Goal: Obtain resource: Download file/media

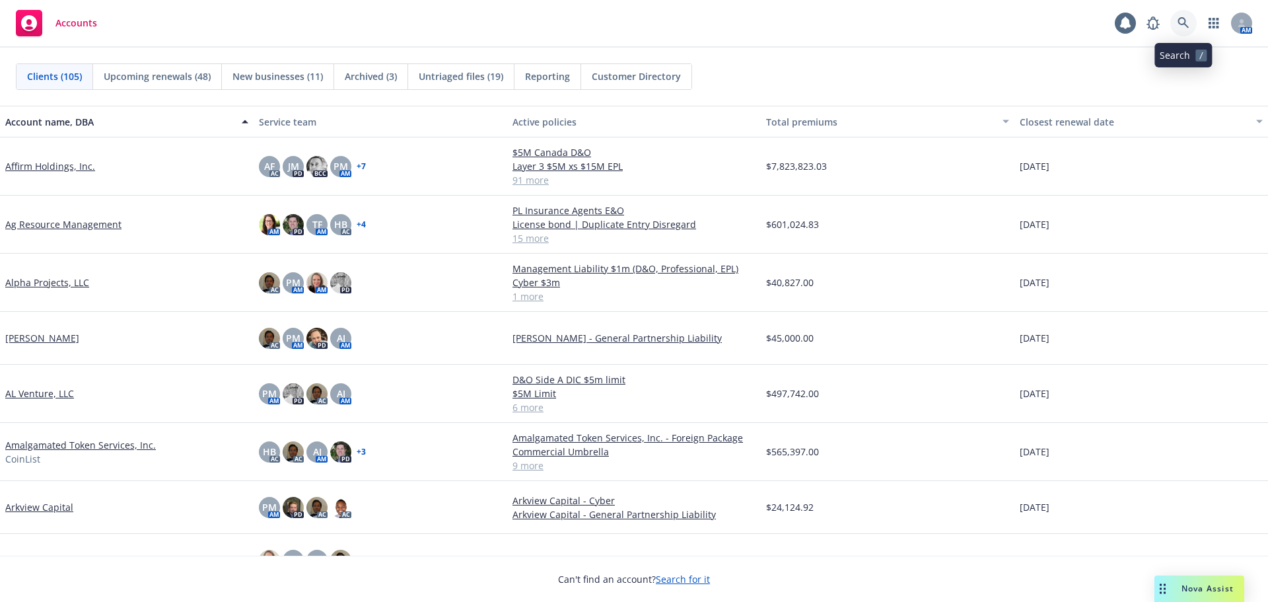
click at [1186, 20] on icon at bounding box center [1184, 23] width 12 height 12
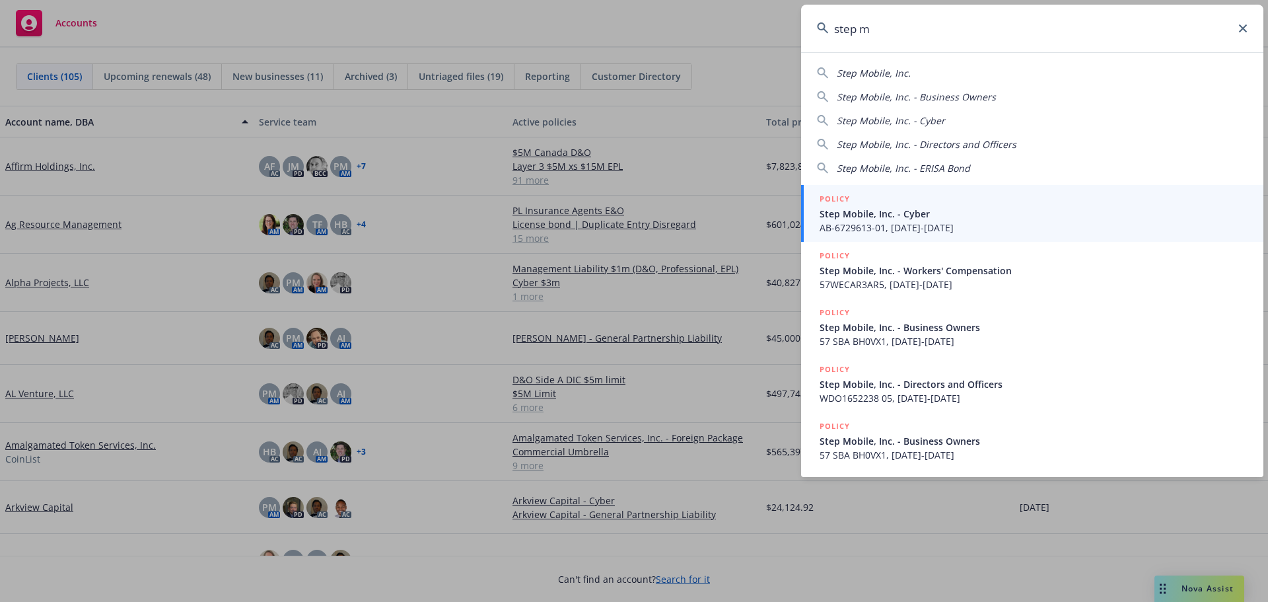
click at [872, 72] on span "Step Mobile, Inc." at bounding box center [874, 73] width 74 height 13
type input "Step Mobile, Inc."
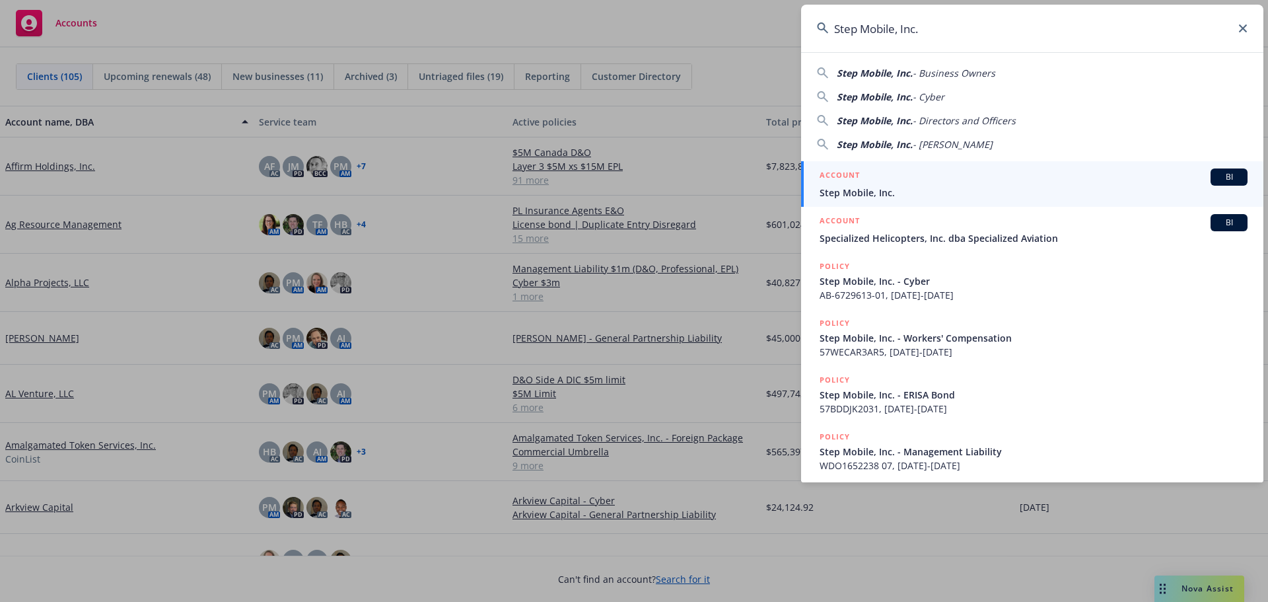
click at [880, 182] on div "ACCOUNT BI" at bounding box center [1034, 176] width 428 height 17
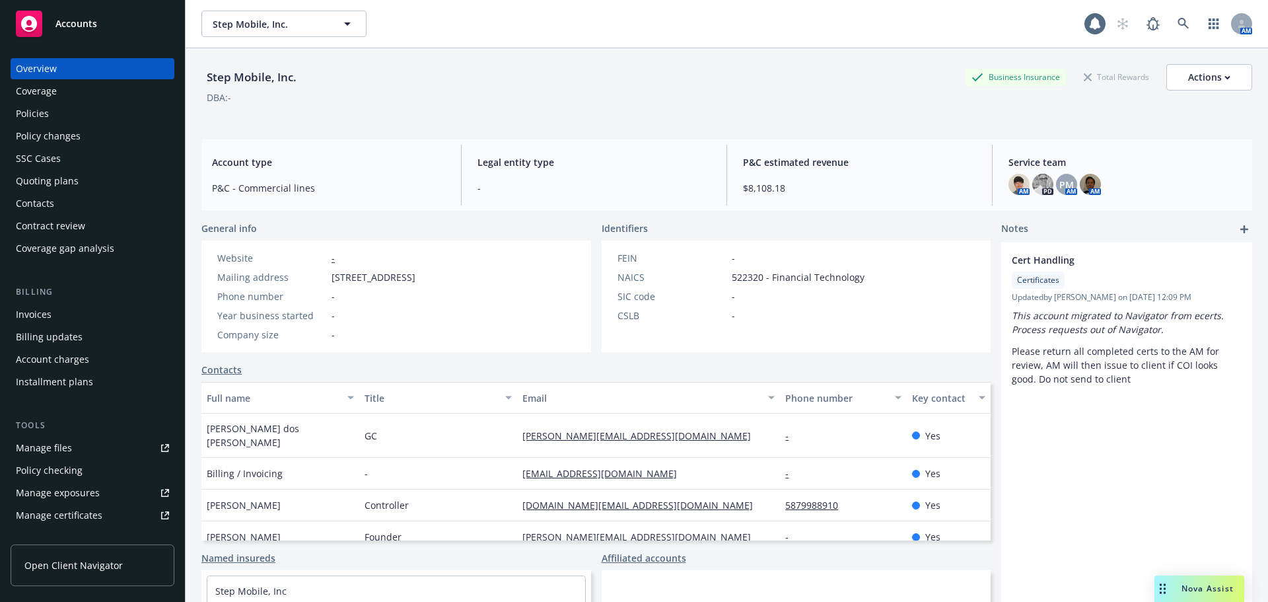
click at [42, 116] on div "Policies" at bounding box center [32, 113] width 33 height 21
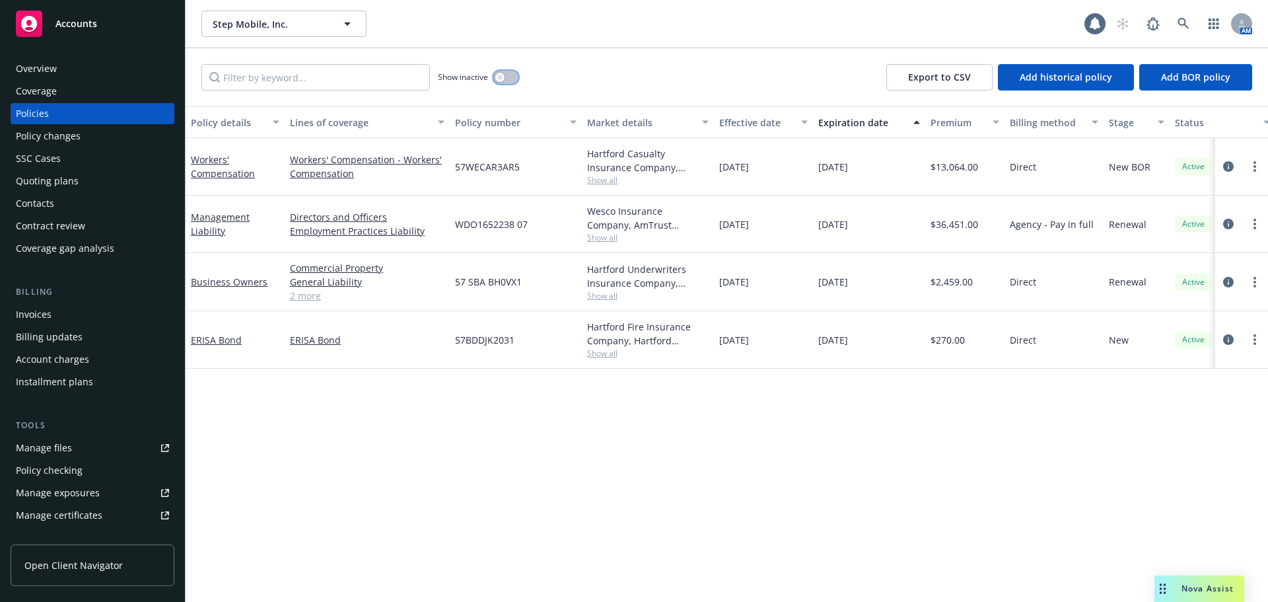
click at [509, 73] on button "button" at bounding box center [505, 77] width 25 height 13
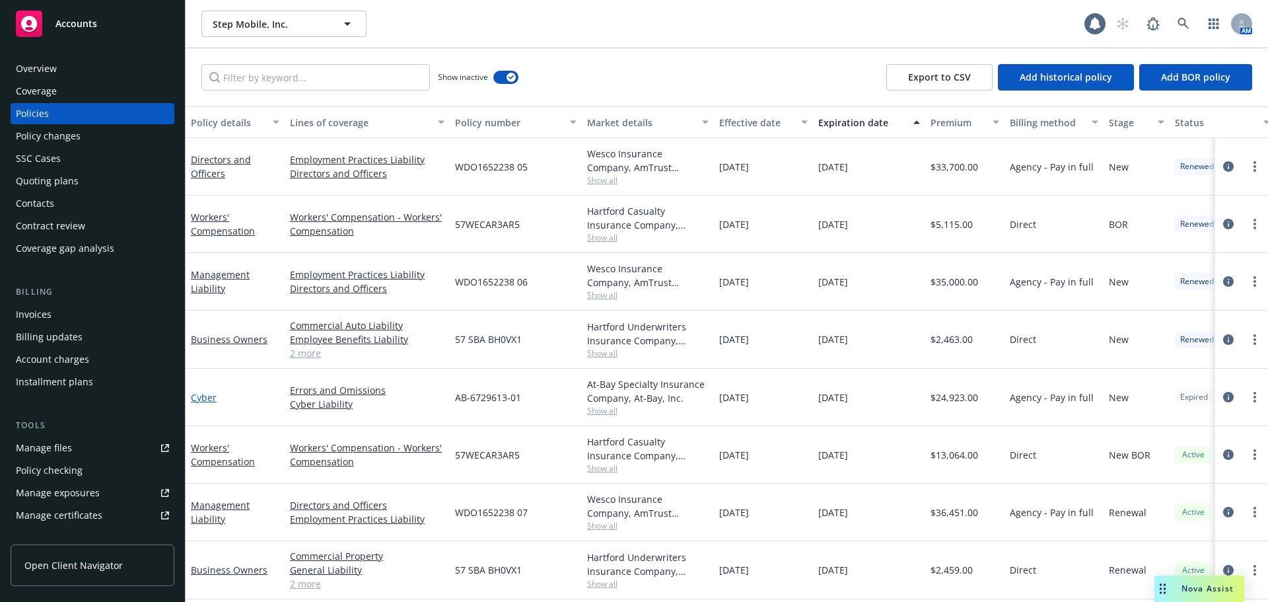
click at [205, 396] on link "Cyber" at bounding box center [204, 397] width 26 height 13
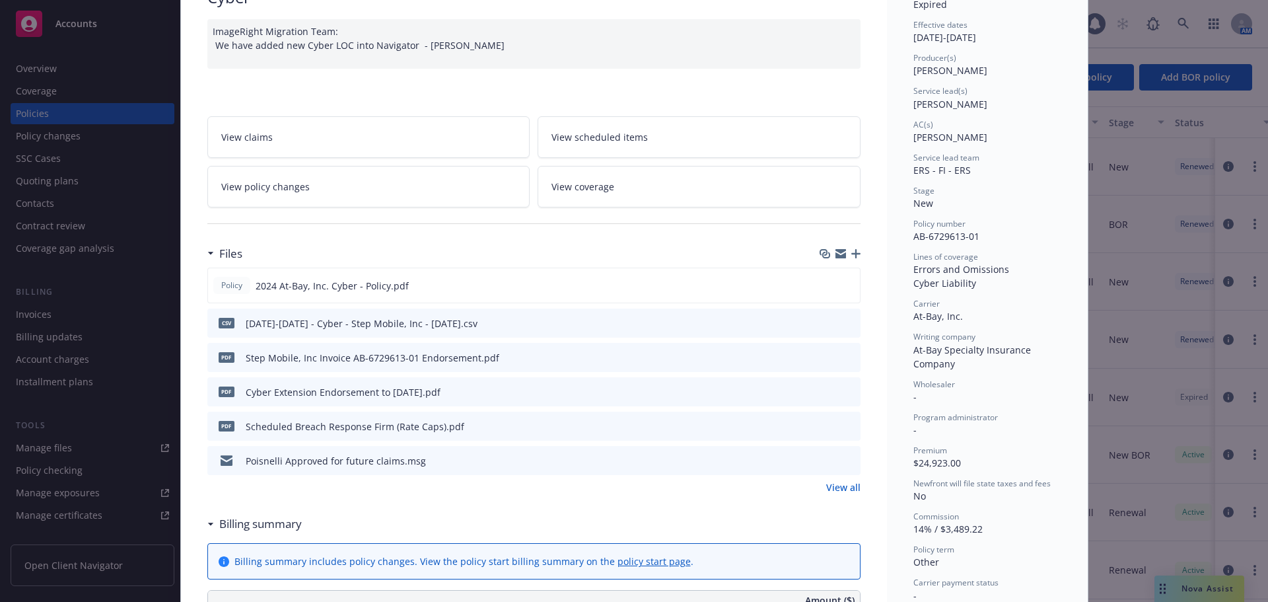
scroll to position [132, 0]
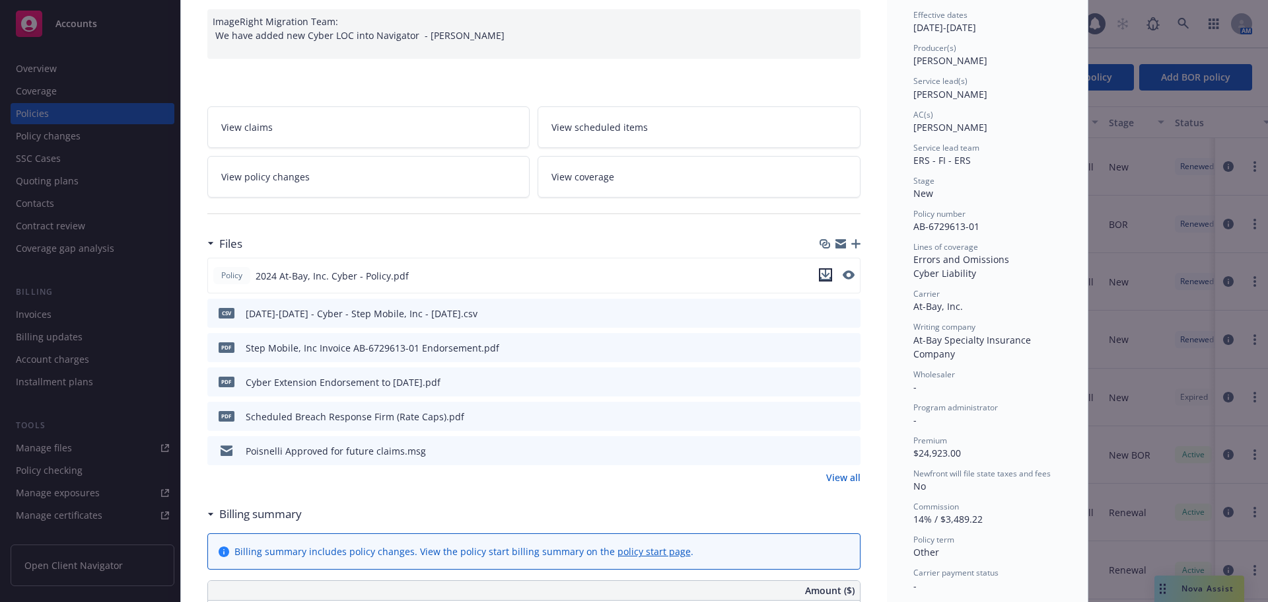
click at [821, 275] on icon "download file" at bounding box center [825, 274] width 9 height 8
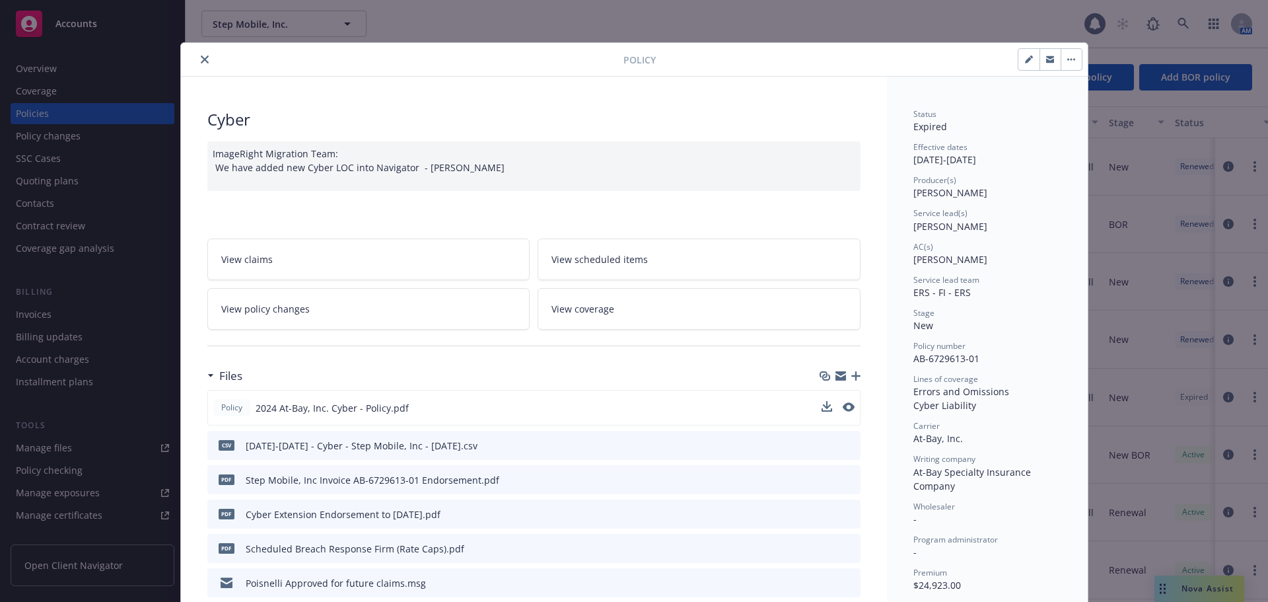
click at [200, 61] on button "close" at bounding box center [205, 60] width 16 height 16
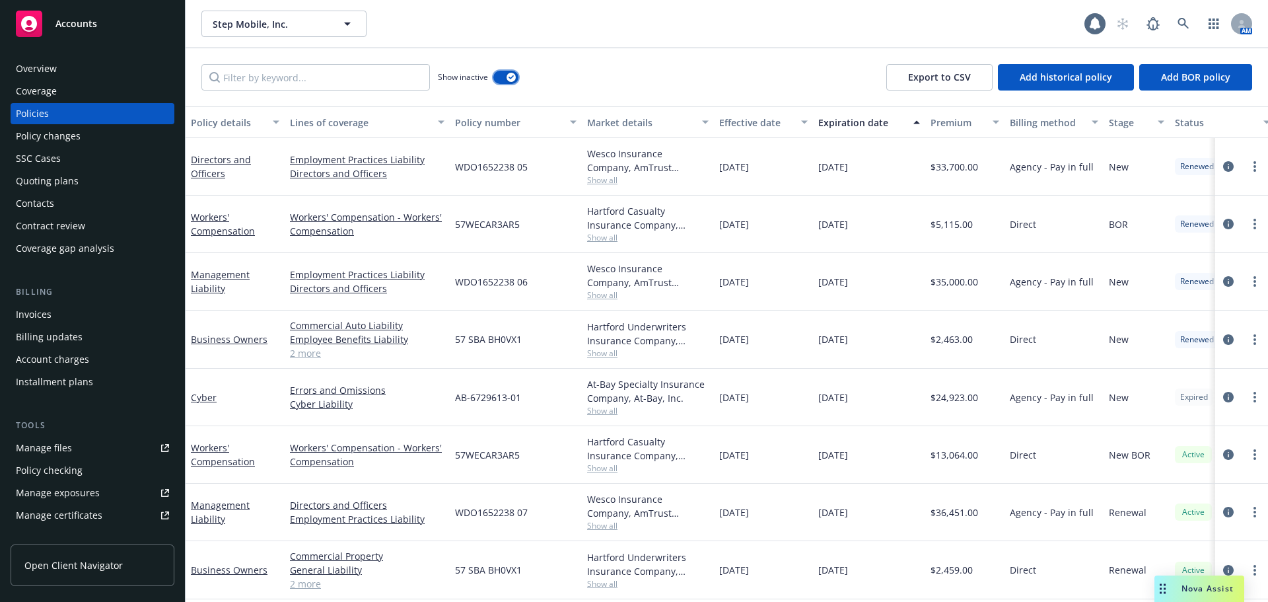
click at [500, 78] on button "button" at bounding box center [505, 77] width 25 height 13
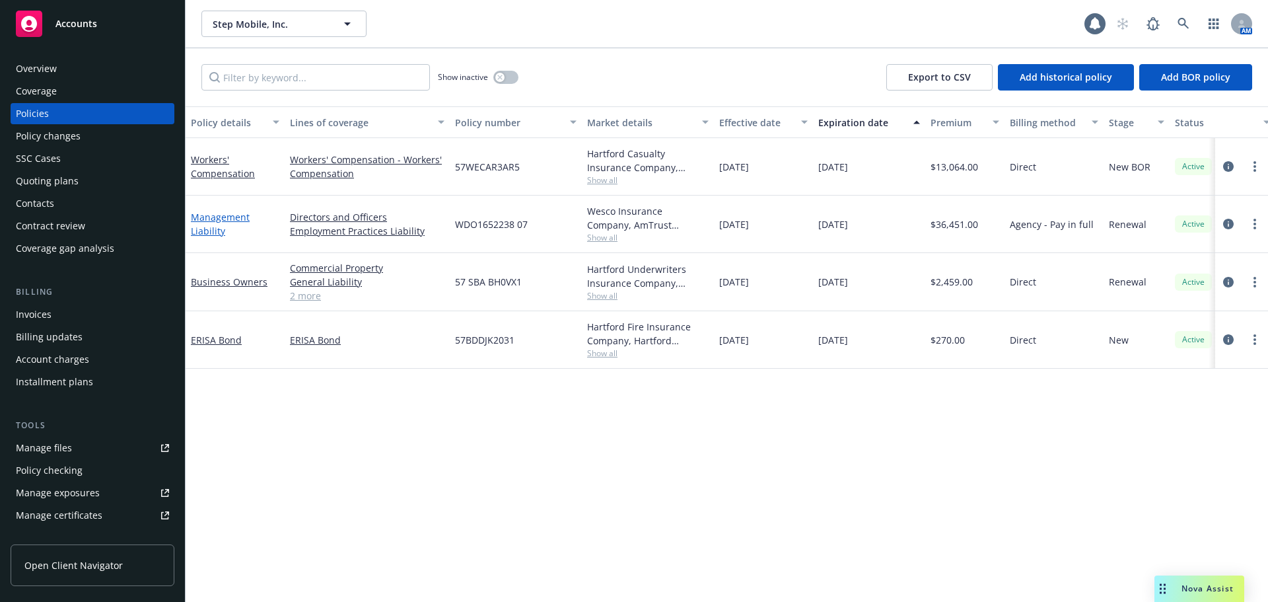
click at [217, 232] on link "Management Liability" at bounding box center [220, 224] width 59 height 26
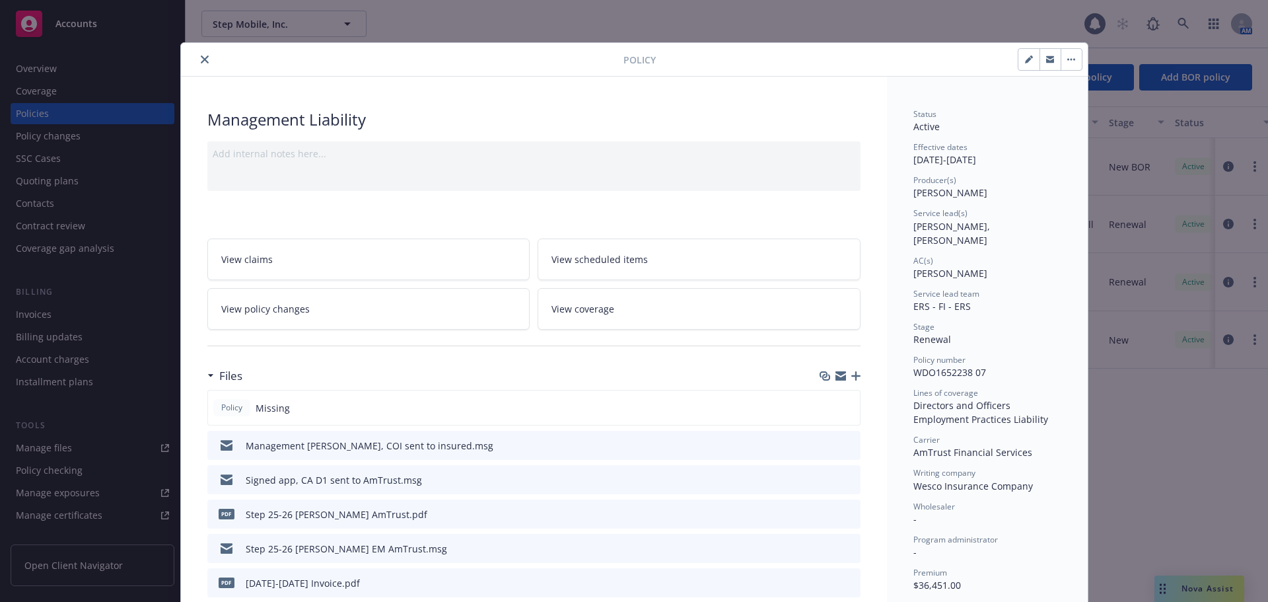
click at [202, 57] on icon "close" at bounding box center [205, 59] width 8 height 8
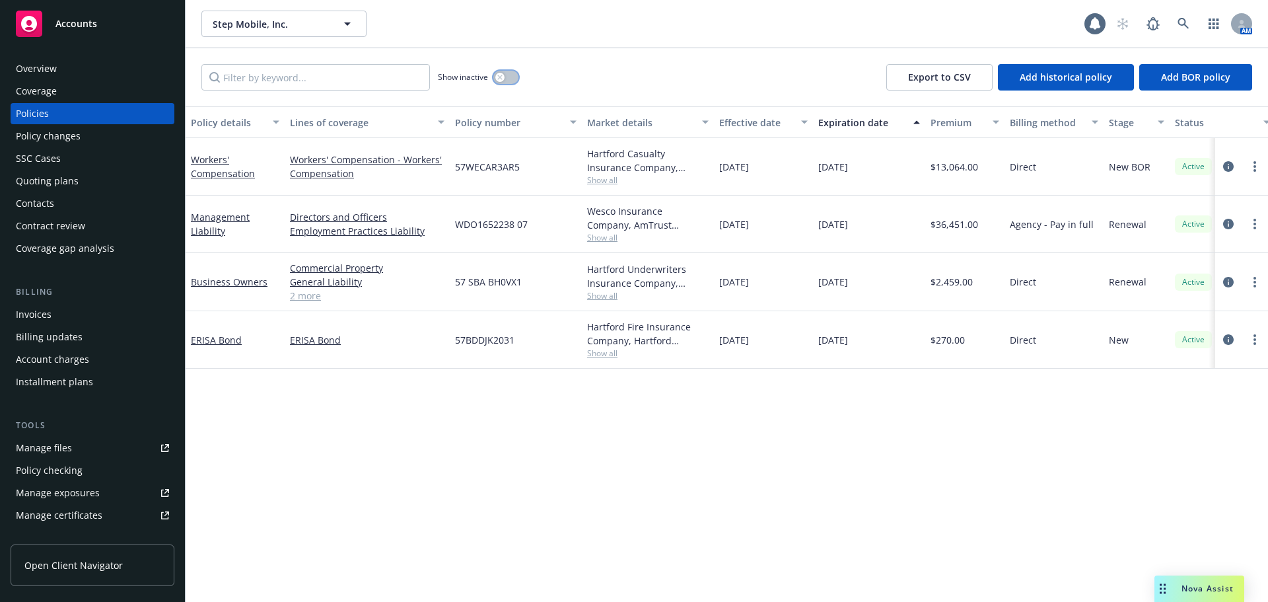
click at [509, 79] on button "button" at bounding box center [505, 77] width 25 height 13
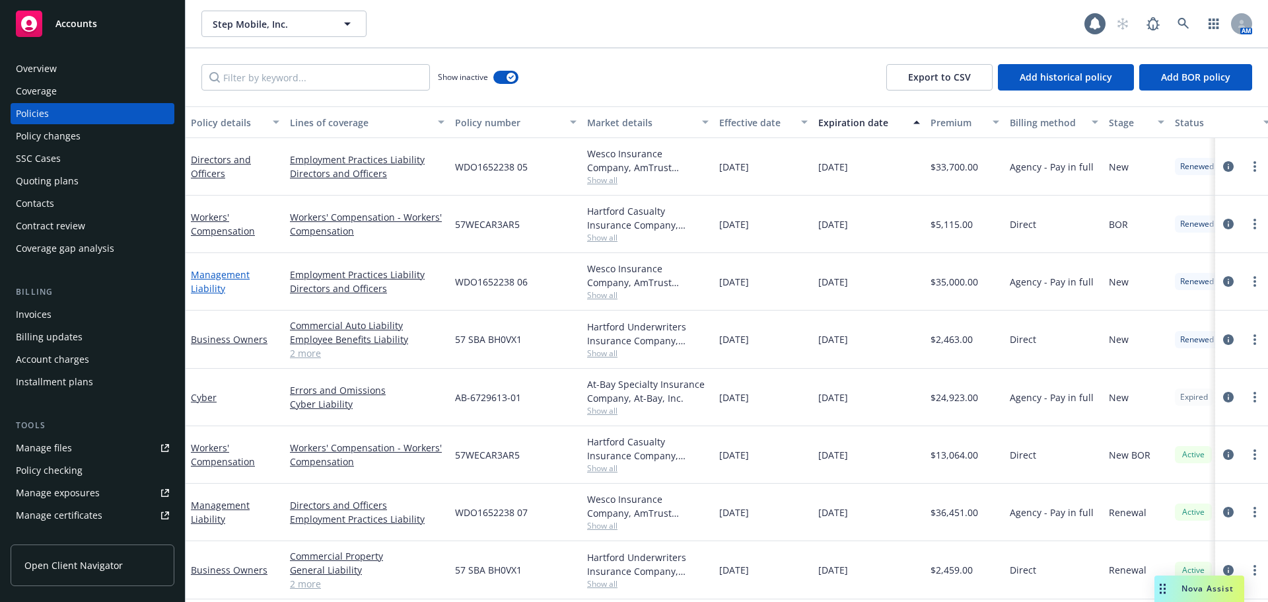
click at [215, 288] on link "Management Liability" at bounding box center [220, 281] width 59 height 26
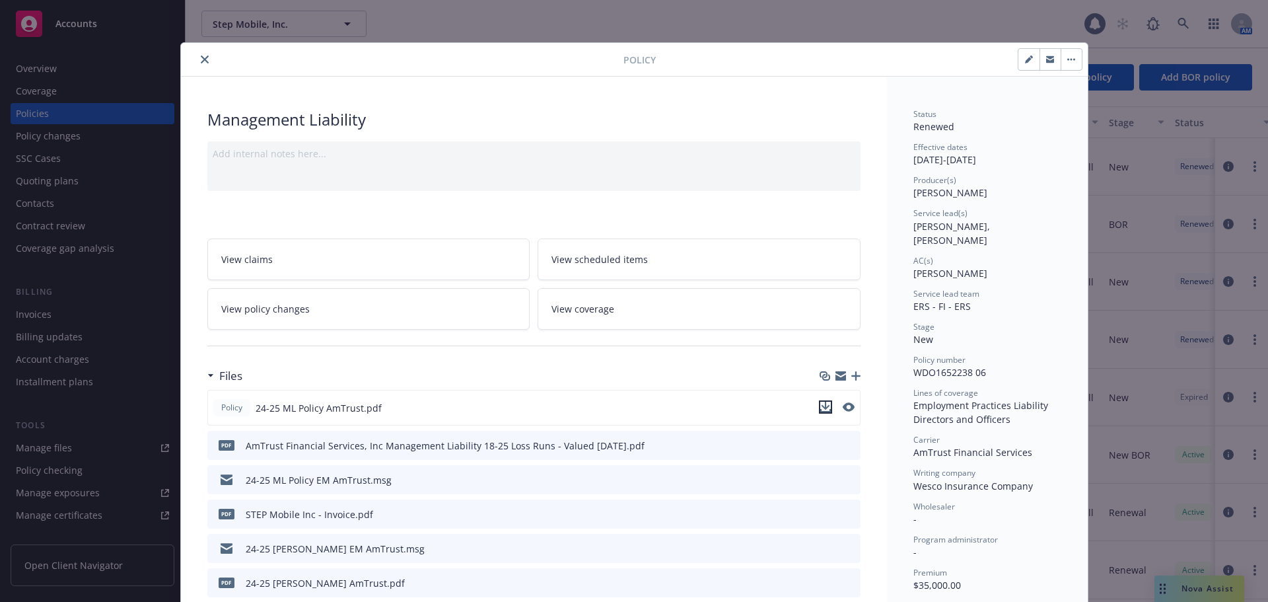
click at [820, 410] on icon "download file" at bounding box center [825, 407] width 11 height 11
